Goal: Check status: Check status

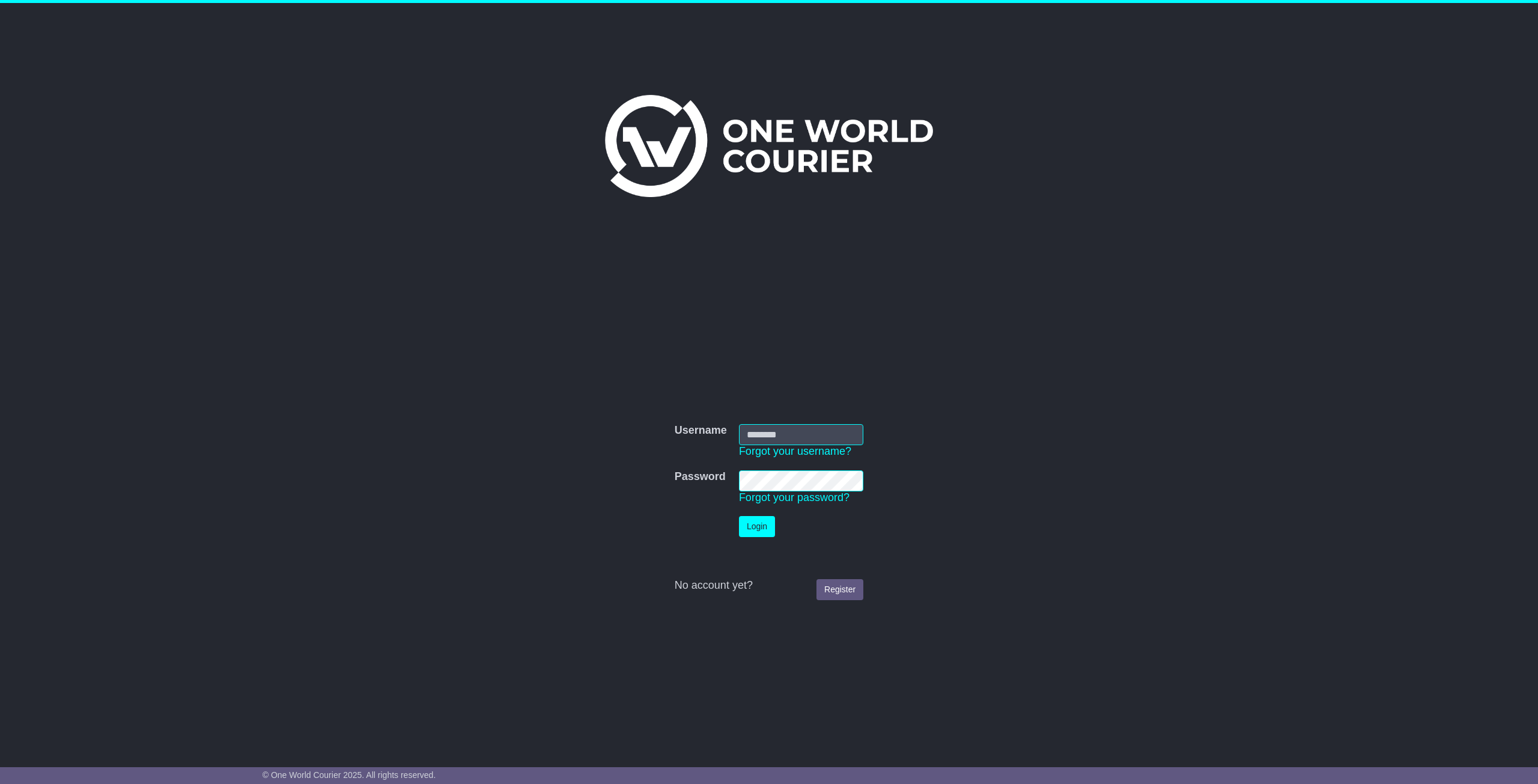
type input "**********"
click at [745, 536] on button "Login" at bounding box center [757, 526] width 36 height 21
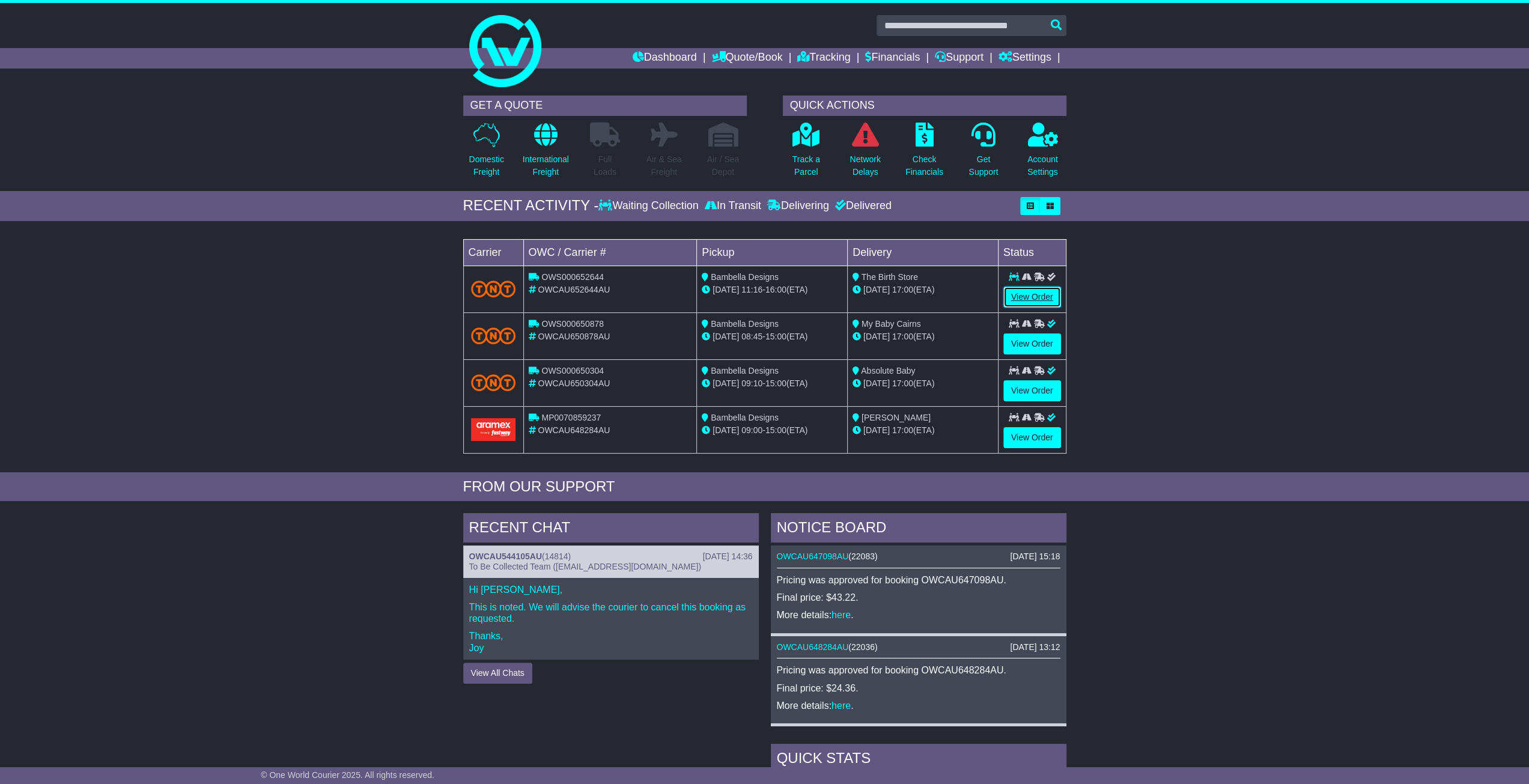
click at [1047, 294] on link "View Order" at bounding box center [1033, 297] width 58 height 21
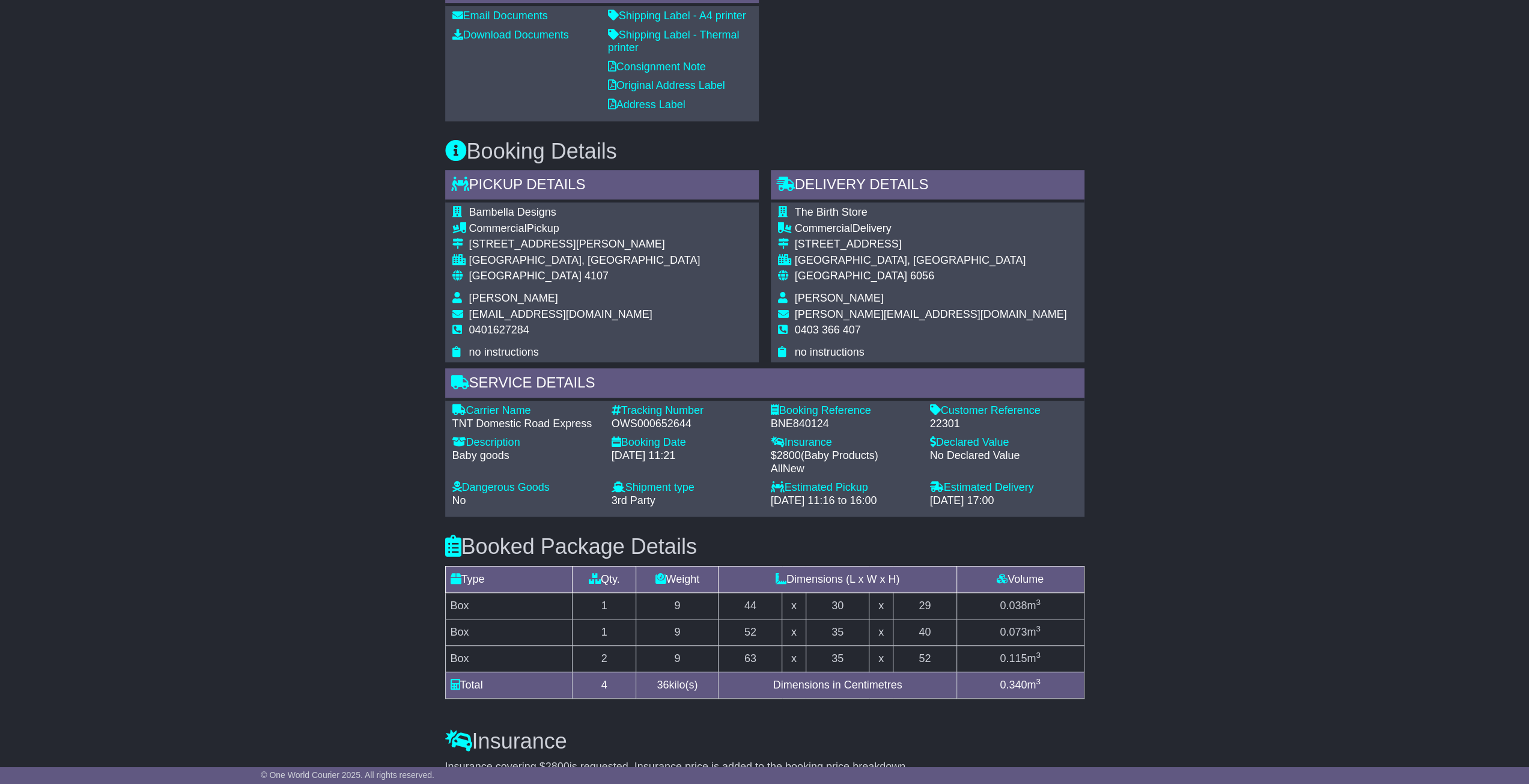
scroll to position [721, 0]
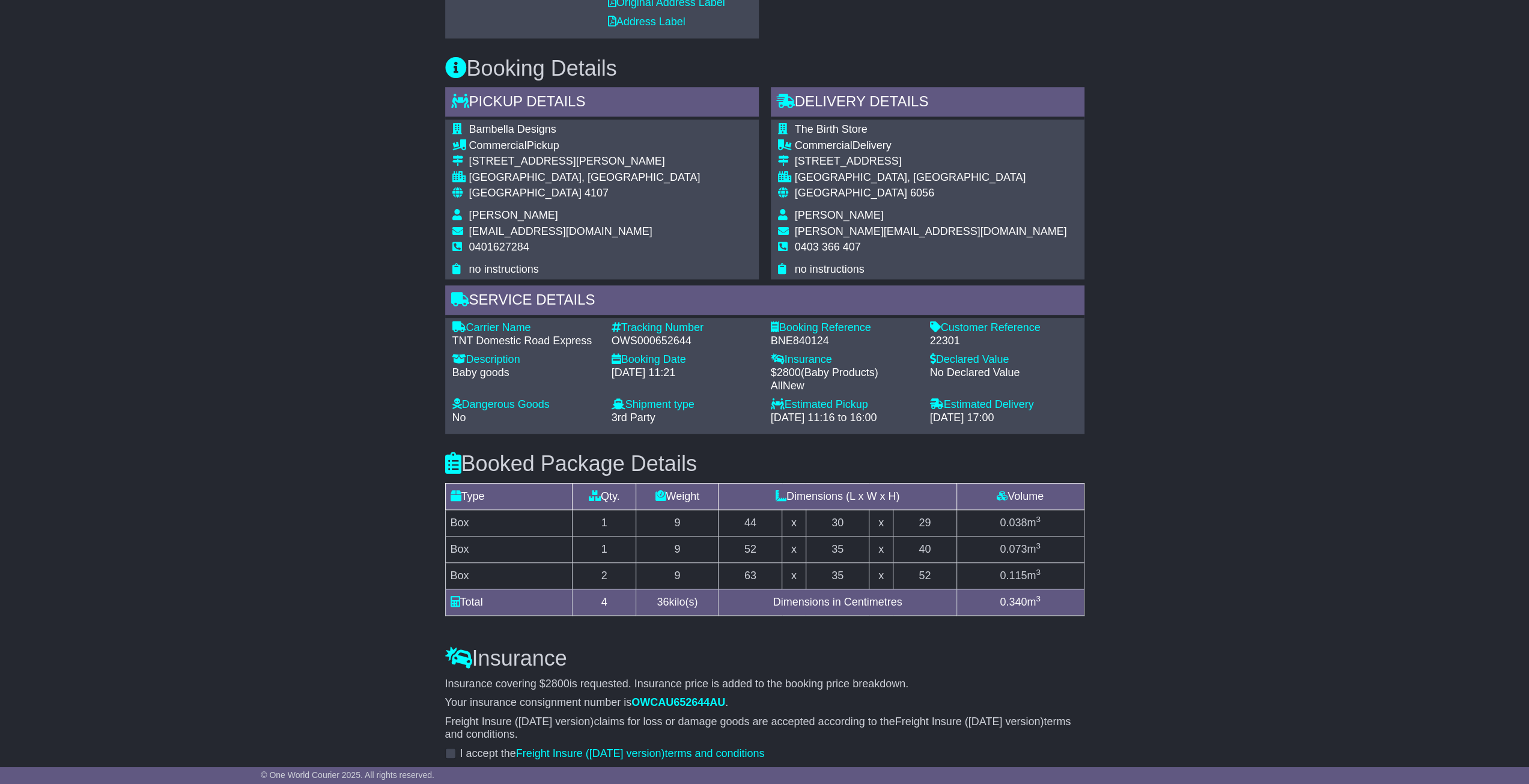
click at [658, 339] on div "OWS000652644" at bounding box center [685, 341] width 147 height 13
copy div "OWS000652644"
click at [408, 297] on div "Email Download Tracking Pricing Insurance" at bounding box center [764, 255] width 1529 height 1530
click at [669, 335] on div "OWS000652644" at bounding box center [685, 341] width 147 height 13
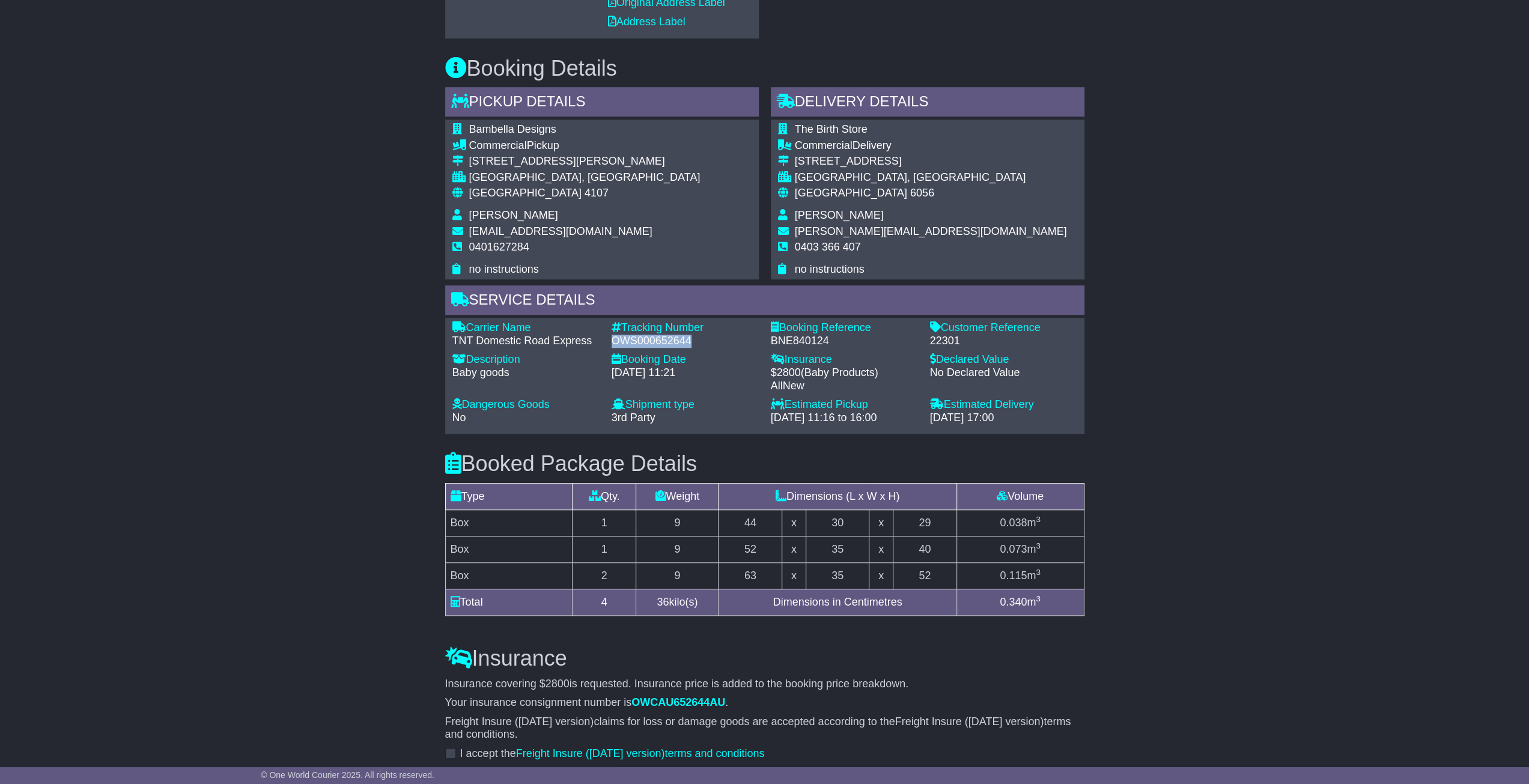
click at [669, 335] on div "OWS000652644" at bounding box center [685, 341] width 147 height 13
copy div "OWS000652644"
